Goal: Task Accomplishment & Management: Manage account settings

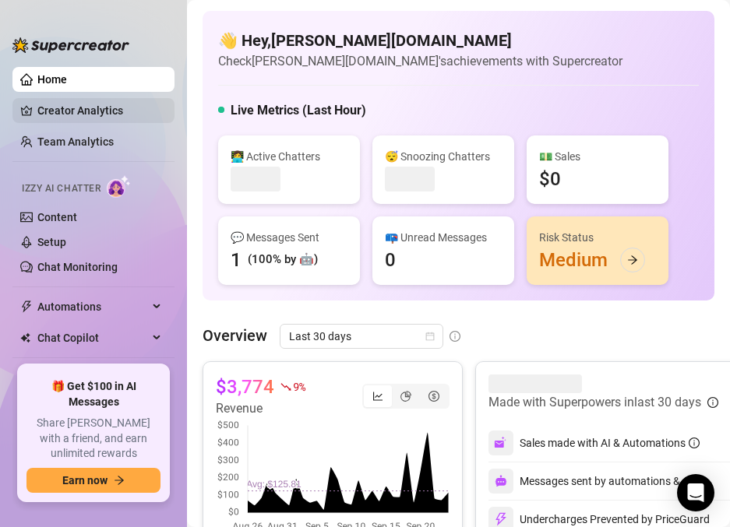
click at [111, 101] on link "Creator Analytics" at bounding box center [99, 110] width 125 height 25
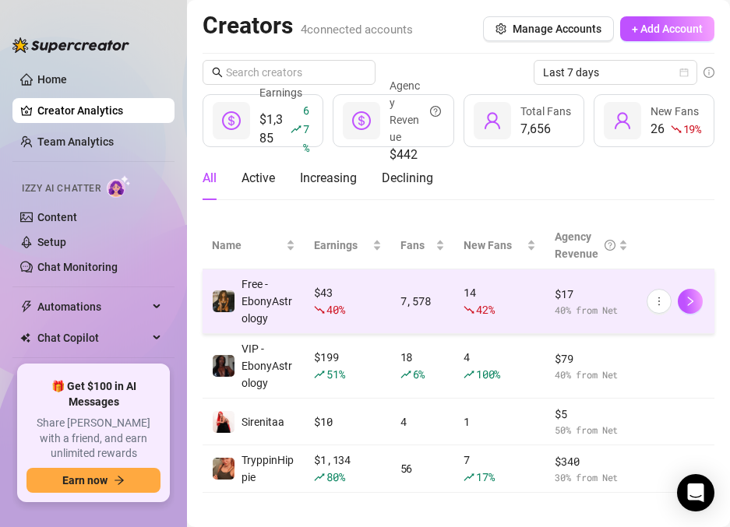
scroll to position [12, 0]
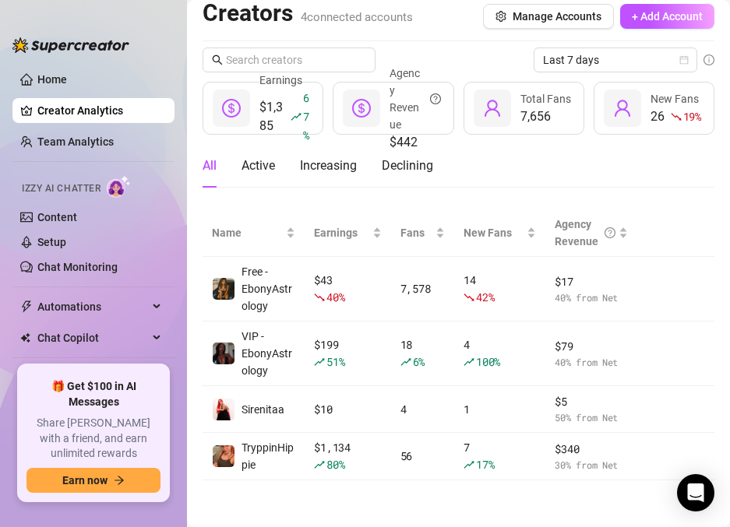
click at [526, 122] on div "7,656" at bounding box center [545, 116] width 51 height 19
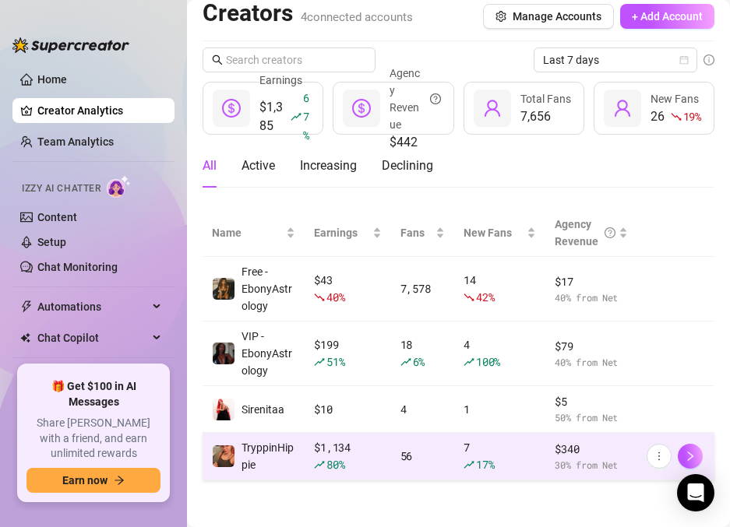
click at [373, 461] on div "80 %" at bounding box center [347, 464] width 67 height 17
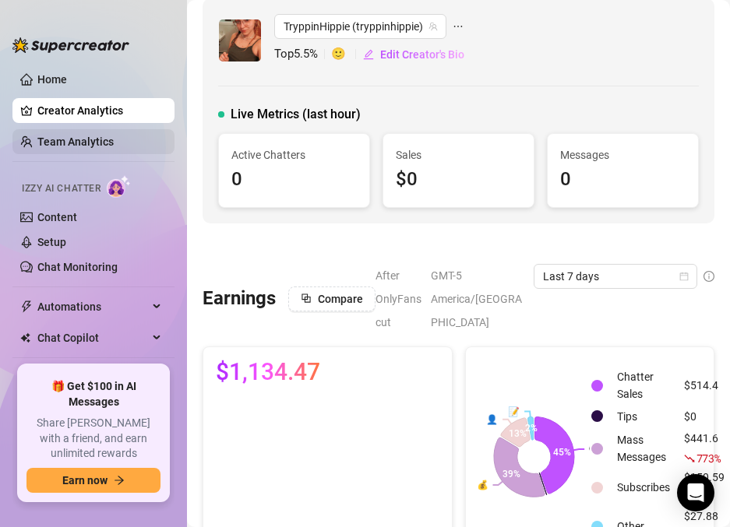
click at [90, 145] on link "Team Analytics" at bounding box center [75, 141] width 76 height 12
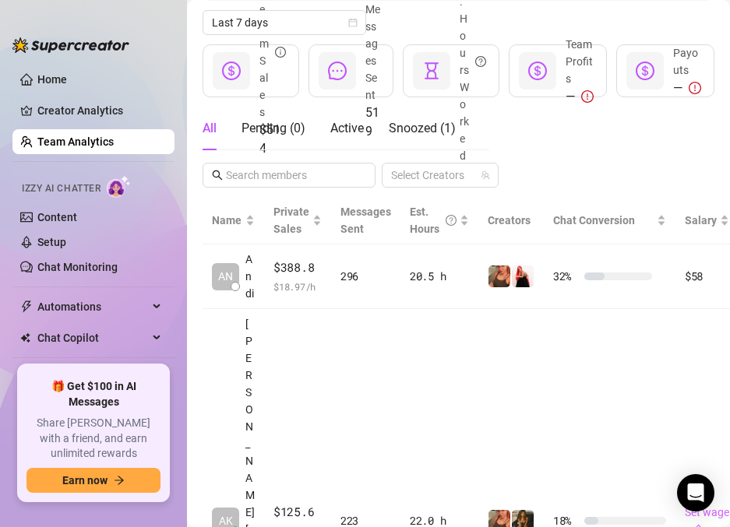
scroll to position [234, 0]
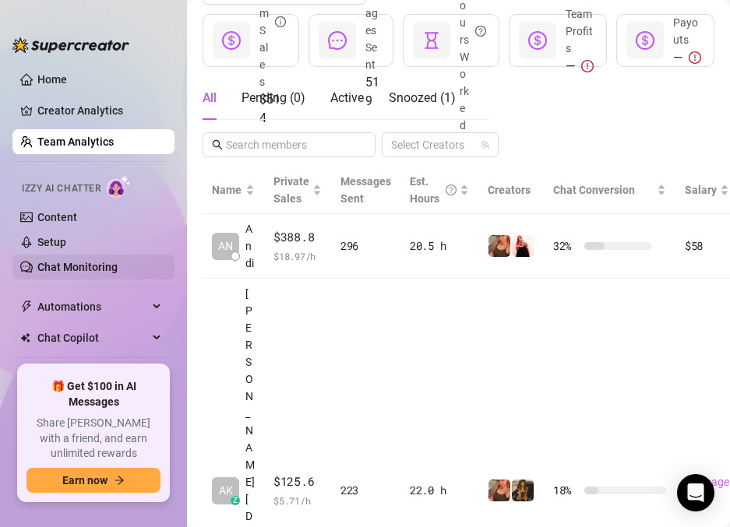
click at [69, 261] on link "Chat Monitoring" at bounding box center [77, 267] width 80 height 12
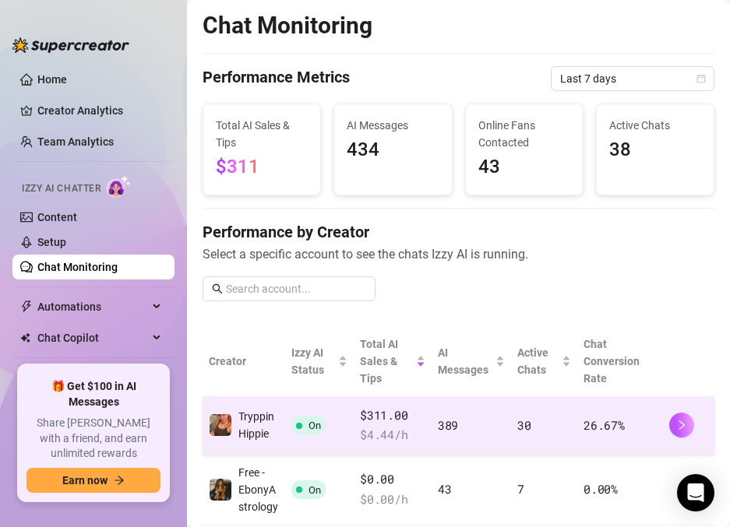
click at [404, 405] on td "$311.00 $ 4.44 /h" at bounding box center [391, 426] width 77 height 58
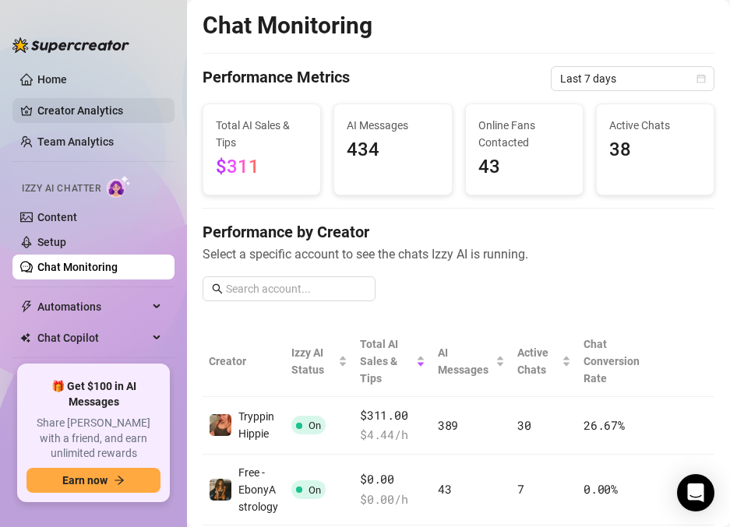
click at [80, 106] on link "Creator Analytics" at bounding box center [99, 110] width 125 height 25
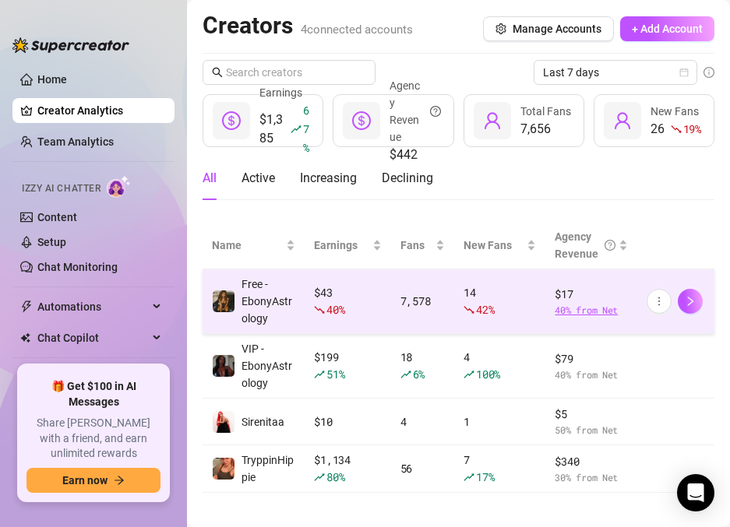
click at [573, 310] on span "40 % from Net" at bounding box center [590, 310] width 73 height 15
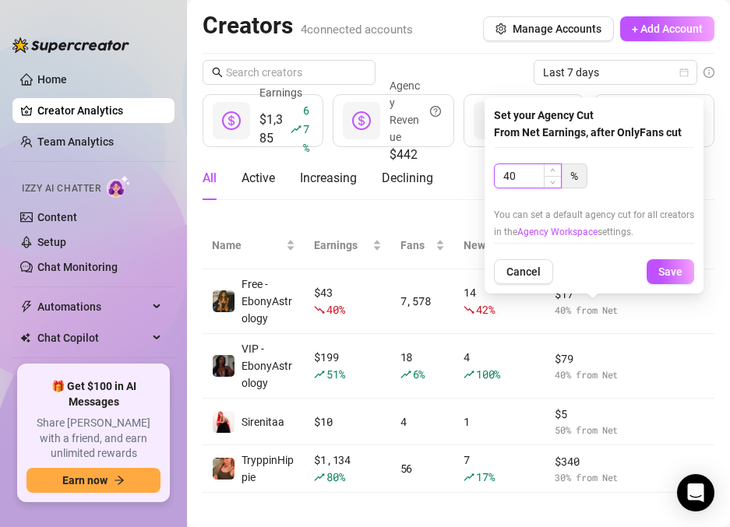
click at [513, 175] on input "40" at bounding box center [527, 175] width 66 height 23
click at [526, 170] on input "30" at bounding box center [527, 175] width 66 height 23
type input "30"
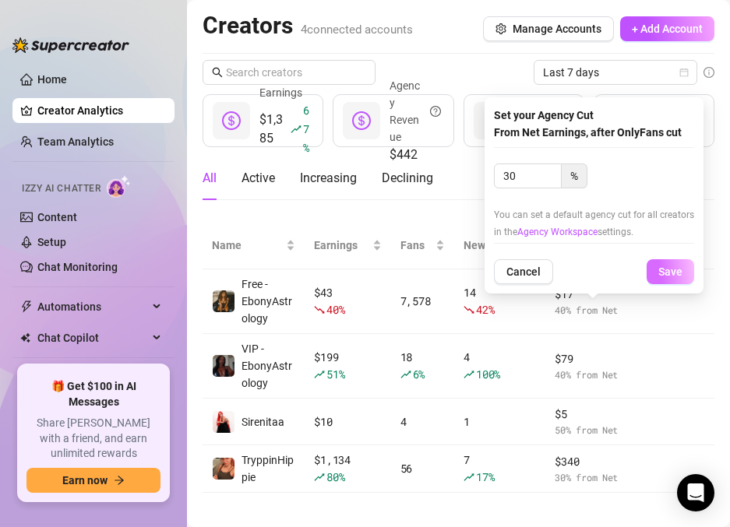
click at [660, 268] on span "Save" at bounding box center [670, 272] width 24 height 12
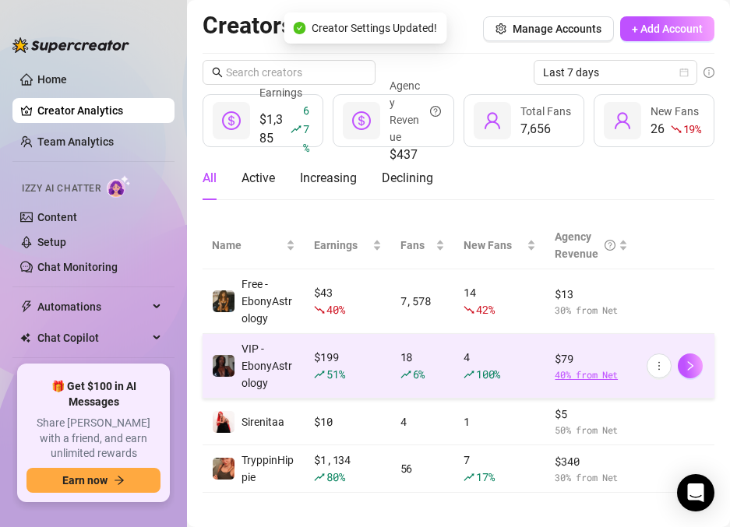
click at [583, 371] on span "40 % from Net" at bounding box center [590, 375] width 73 height 15
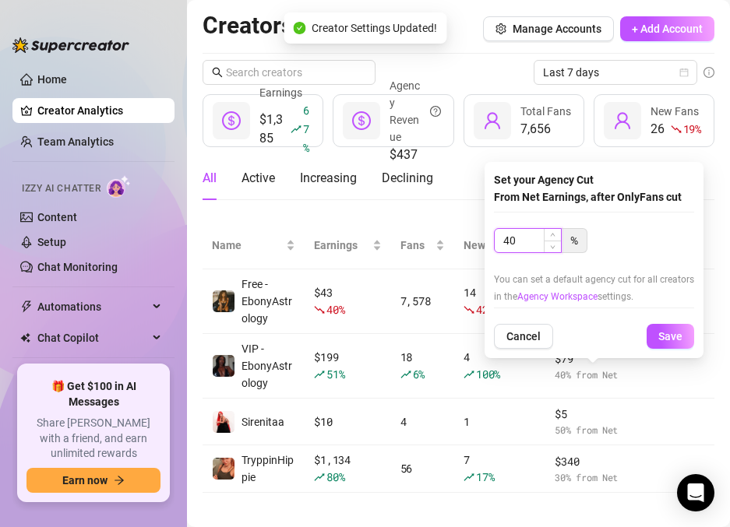
click at [522, 234] on input "40" at bounding box center [527, 240] width 66 height 23
type input "30"
click at [659, 350] on div "Set your Agency Cut From Net Earnings, after OnlyFans cut 30 % You can set a de…" at bounding box center [593, 260] width 219 height 196
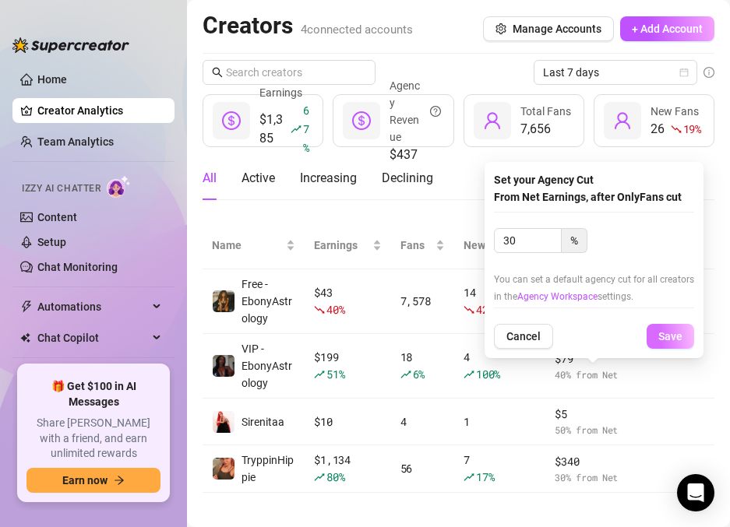
click at [663, 339] on span "Save" at bounding box center [670, 336] width 24 height 12
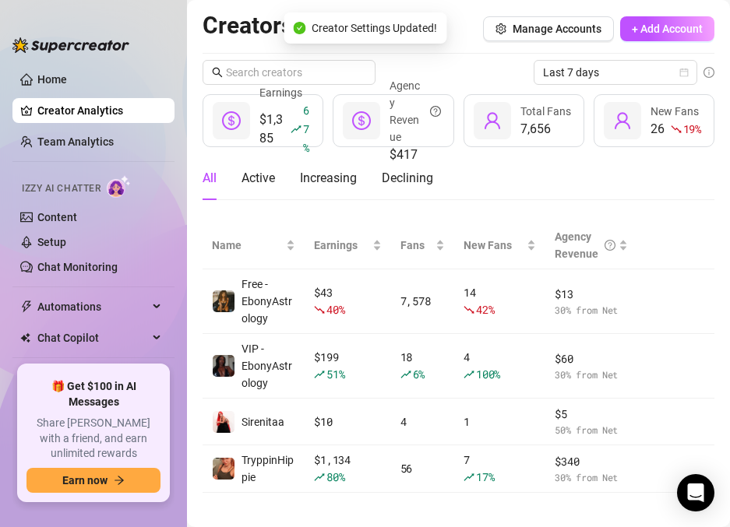
click at [498, 168] on div "All Active Increasing Declining" at bounding box center [458, 179] width 512 height 44
click at [515, 176] on div "All Active Increasing Declining" at bounding box center [458, 179] width 512 height 44
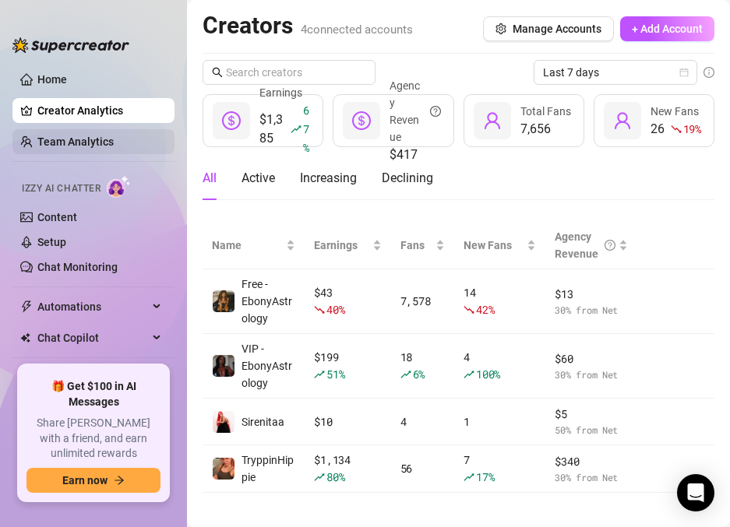
click at [85, 148] on link "Team Analytics" at bounding box center [75, 141] width 76 height 12
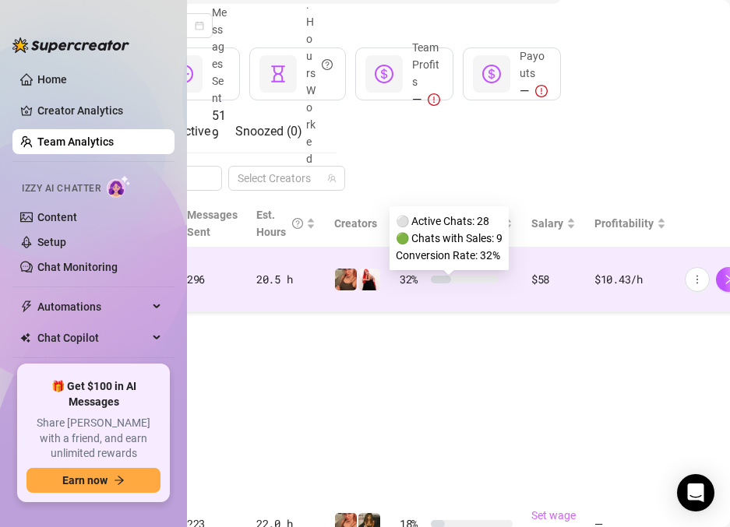
scroll to position [201, 147]
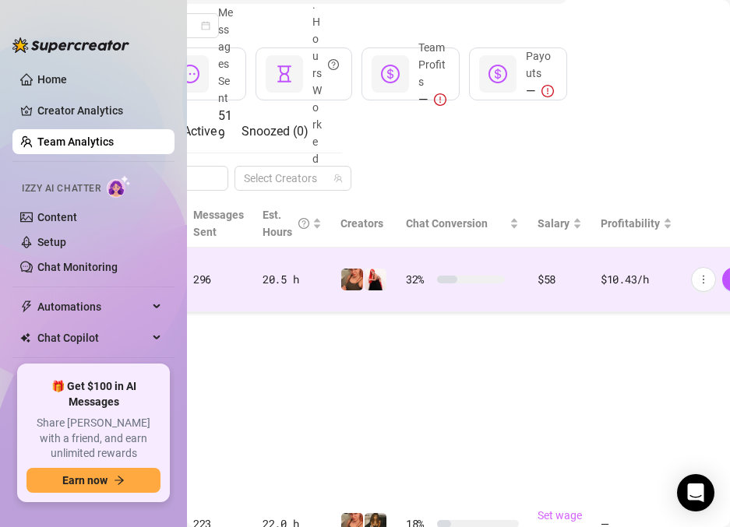
click at [544, 288] on div "$58" at bounding box center [559, 279] width 44 height 17
